Goal: Task Accomplishment & Management: Manage account settings

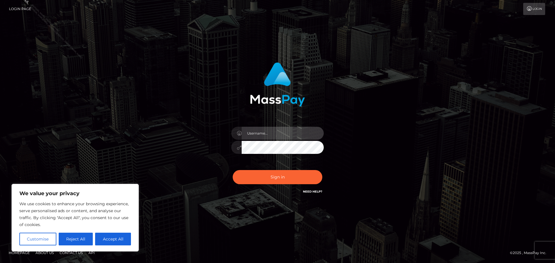
drag, startPoint x: 255, startPoint y: 131, endPoint x: 265, endPoint y: 138, distance: 11.9
click at [255, 131] on input "text" at bounding box center [283, 133] width 82 height 13
type input "[PERSON_NAME].Silversocial"
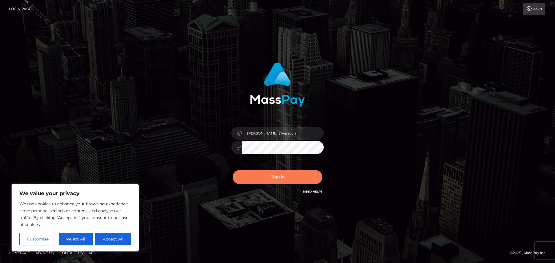
click at [280, 178] on button "Sign in" at bounding box center [278, 177] width 90 height 14
click at [396, 143] on div "[PERSON_NAME].Silversocial Sign in" at bounding box center [277, 131] width 329 height 147
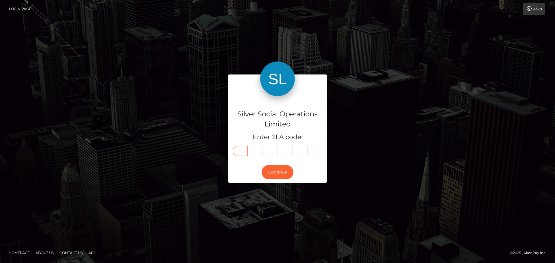
click at [239, 155] on input "text" at bounding box center [240, 151] width 15 height 10
type input "6"
type input "7"
type input "3"
type input "2"
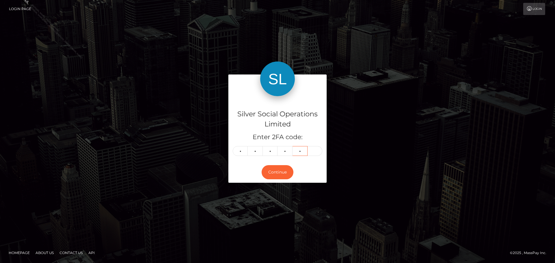
type input "8"
type input "2"
